Goal: Entertainment & Leisure: Consume media (video, audio)

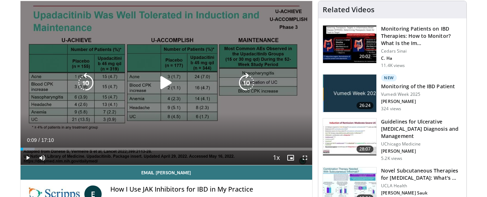
scroll to position [72, 0]
click at [165, 82] on icon "Video Player" at bounding box center [166, 83] width 20 height 20
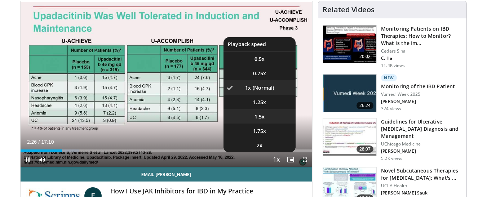
click at [260, 116] on span "1.5x" at bounding box center [260, 116] width 10 height 7
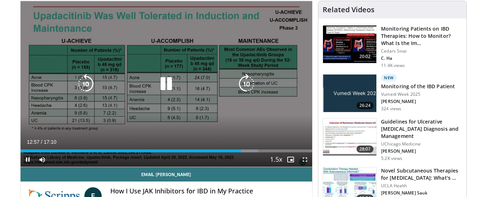
click at [91, 84] on icon "Video Player" at bounding box center [86, 84] width 20 height 20
click at [84, 82] on icon "Video Player" at bounding box center [86, 84] width 20 height 20
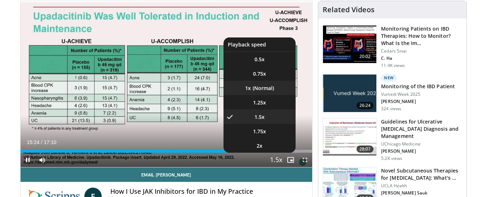
click at [264, 88] on li "1x" at bounding box center [260, 88] width 72 height 14
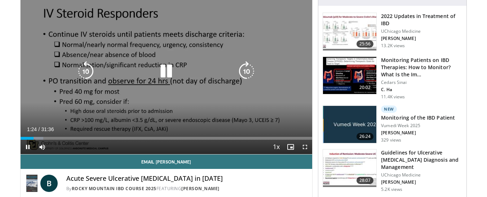
scroll to position [72, 0]
